Goal: Transaction & Acquisition: Purchase product/service

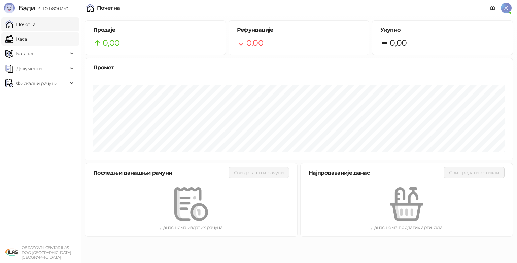
click at [27, 42] on link "Каса" at bounding box center [15, 38] width 21 height 13
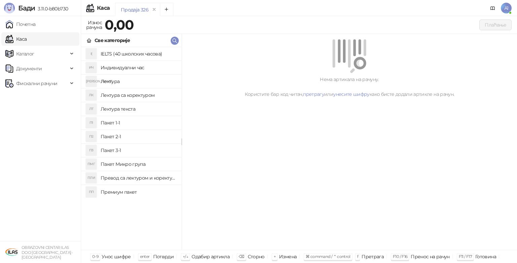
click at [123, 64] on h4 "Индивидуални час" at bounding box center [138, 67] width 75 height 11
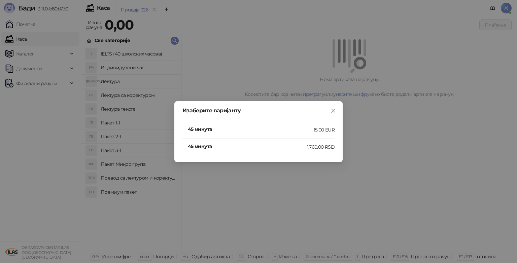
click at [204, 131] on h4 "45 минута" at bounding box center [251, 128] width 126 height 7
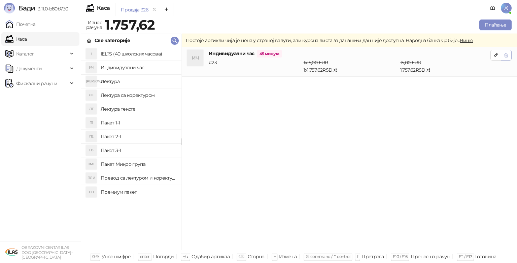
click at [509, 52] on button "button" at bounding box center [506, 55] width 11 height 11
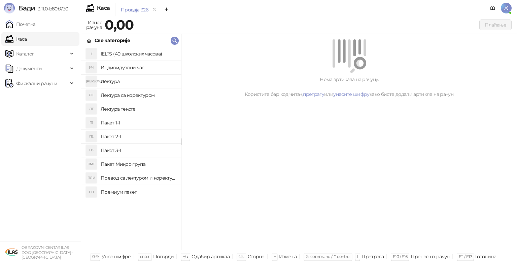
click at [121, 67] on h4 "Индивидуални час" at bounding box center [138, 67] width 75 height 11
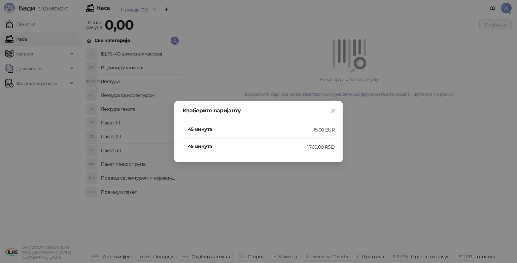
click at [196, 151] on div "45 минута" at bounding box center [247, 147] width 119 height 9
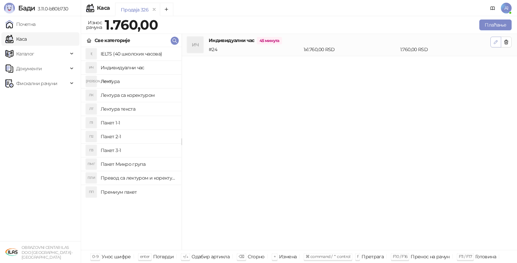
click at [495, 43] on icon "button" at bounding box center [495, 41] width 5 height 5
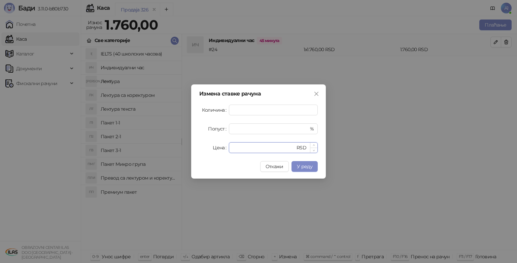
click at [269, 146] on input "****" at bounding box center [264, 148] width 62 height 10
type input "****"
click at [308, 169] on span "У реду" at bounding box center [304, 166] width 15 height 6
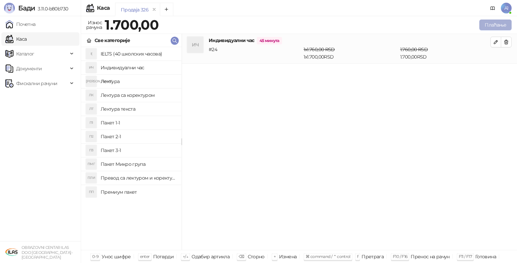
click at [496, 24] on button "Плаћање" at bounding box center [495, 25] width 32 height 11
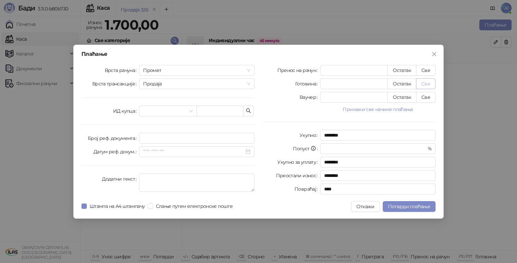
click at [424, 82] on button "Све" at bounding box center [426, 83] width 20 height 11
type input "****"
click at [407, 208] on span "Потврди плаћање" at bounding box center [409, 207] width 42 height 6
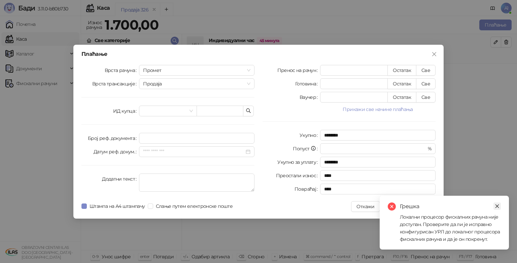
click at [500, 204] on link "Close" at bounding box center [496, 206] width 7 height 7
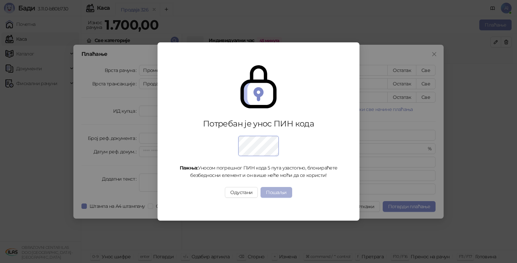
click at [276, 190] on button "Пошаљи" at bounding box center [275, 192] width 31 height 11
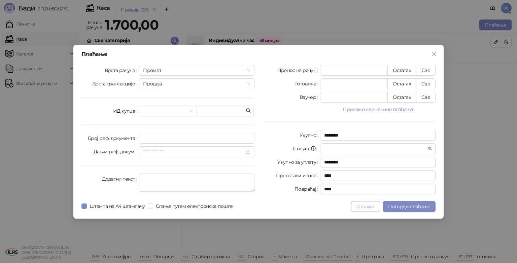
click at [370, 206] on button "Откажи" at bounding box center [365, 206] width 29 height 11
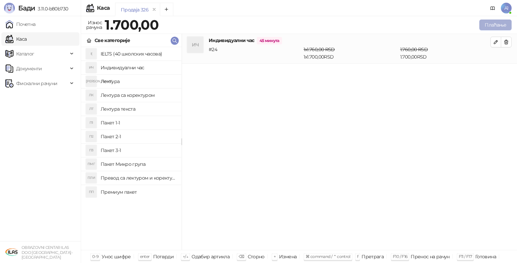
click at [498, 24] on button "Плаћање" at bounding box center [495, 25] width 32 height 11
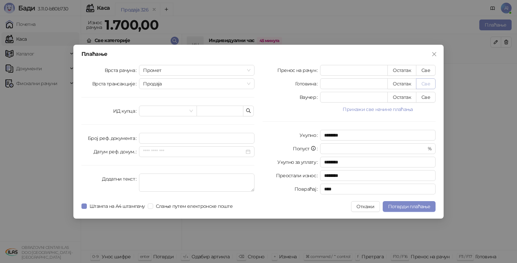
click at [425, 85] on button "Све" at bounding box center [426, 83] width 20 height 11
type input "****"
click at [433, 52] on icon "close" at bounding box center [433, 53] width 5 height 5
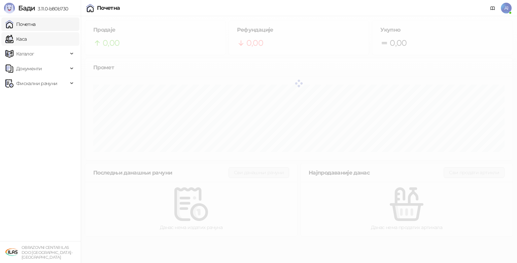
click at [27, 40] on link "Каса" at bounding box center [15, 38] width 21 height 13
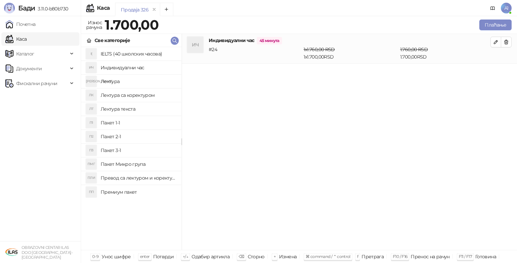
click at [111, 125] on h4 "Пакет 1-1" at bounding box center [138, 122] width 75 height 11
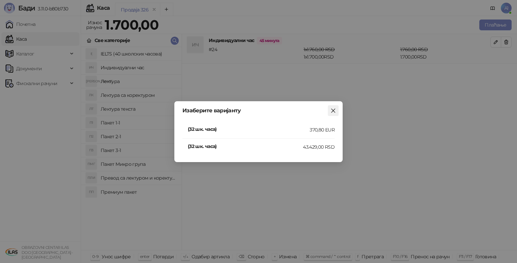
click at [332, 114] on button "Close" at bounding box center [333, 110] width 11 height 11
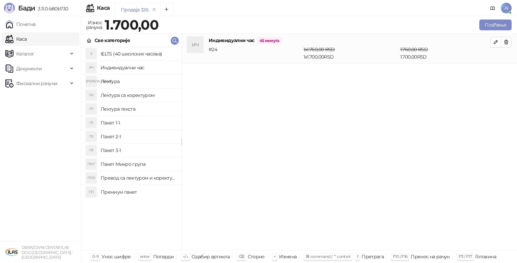
click at [111, 66] on h4 "Индивидуални час" at bounding box center [138, 67] width 75 height 11
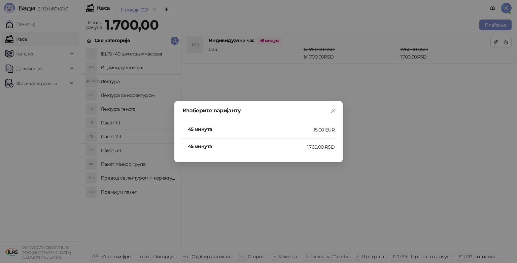
click at [214, 146] on h4 "45 минута" at bounding box center [247, 146] width 119 height 7
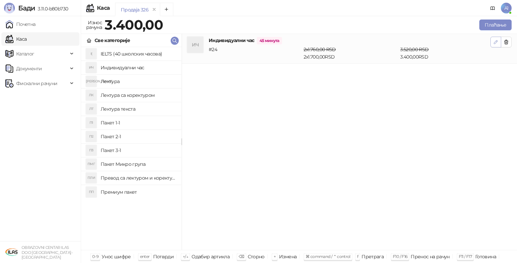
click at [494, 43] on icon "button" at bounding box center [495, 41] width 3 height 3
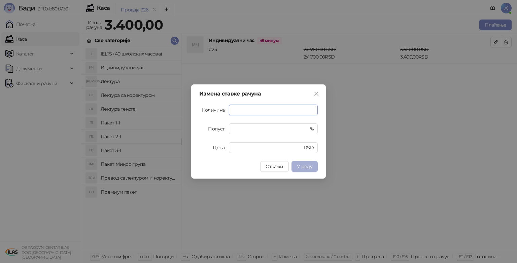
type input "*"
click at [303, 167] on span "У реду" at bounding box center [304, 166] width 15 height 6
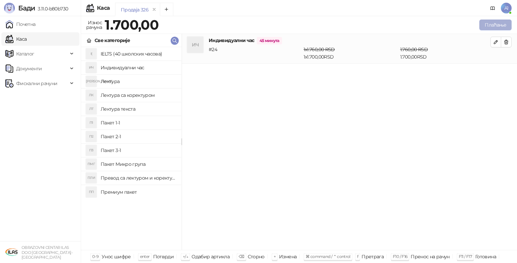
click at [493, 29] on button "Плаћање" at bounding box center [495, 25] width 32 height 11
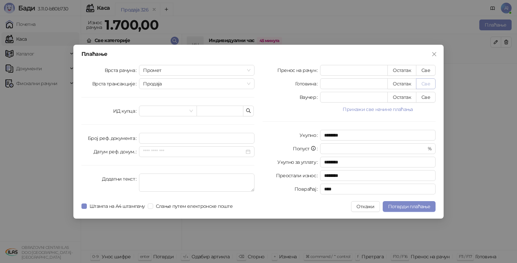
click at [426, 83] on button "Све" at bounding box center [426, 83] width 20 height 11
type input "****"
click at [413, 207] on span "Потврди плаћање" at bounding box center [409, 207] width 42 height 6
